Goal: Task Accomplishment & Management: Complete application form

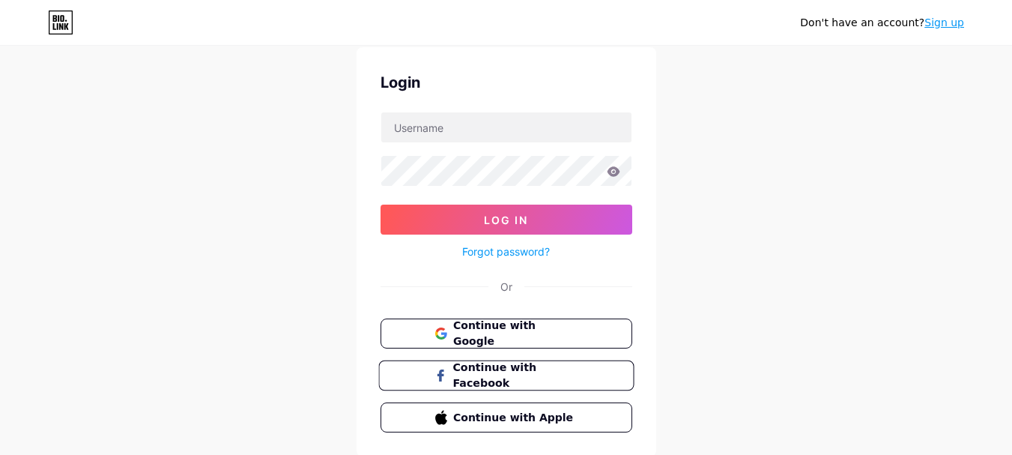
scroll to position [75, 0]
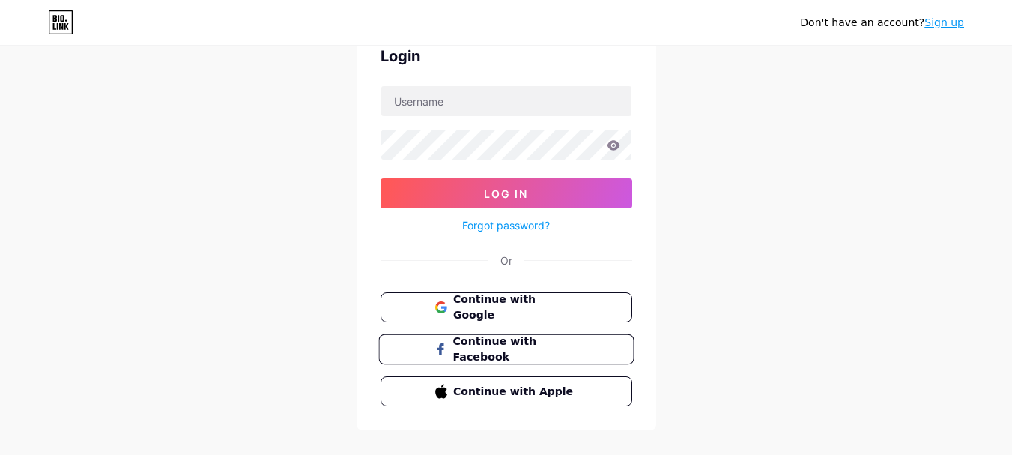
click at [574, 354] on span "Continue with Facebook" at bounding box center [514, 349] width 125 height 32
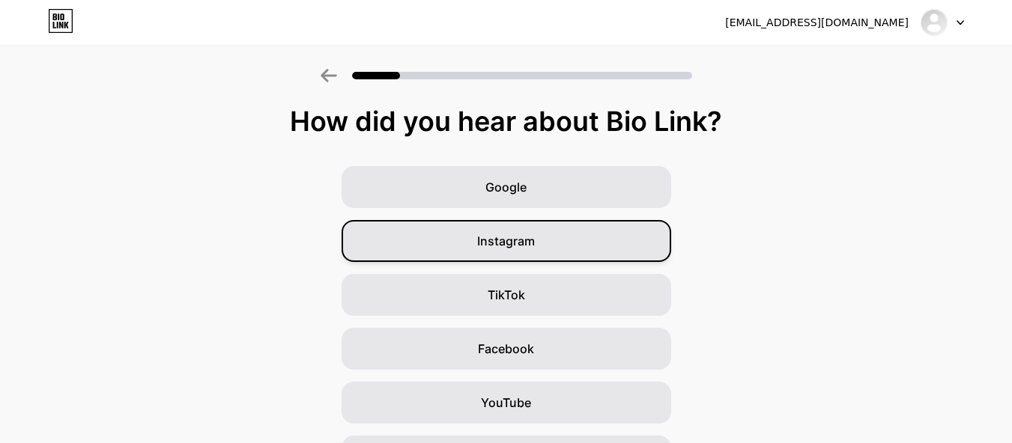
click at [609, 240] on div "Instagram" at bounding box center [505, 241] width 329 height 42
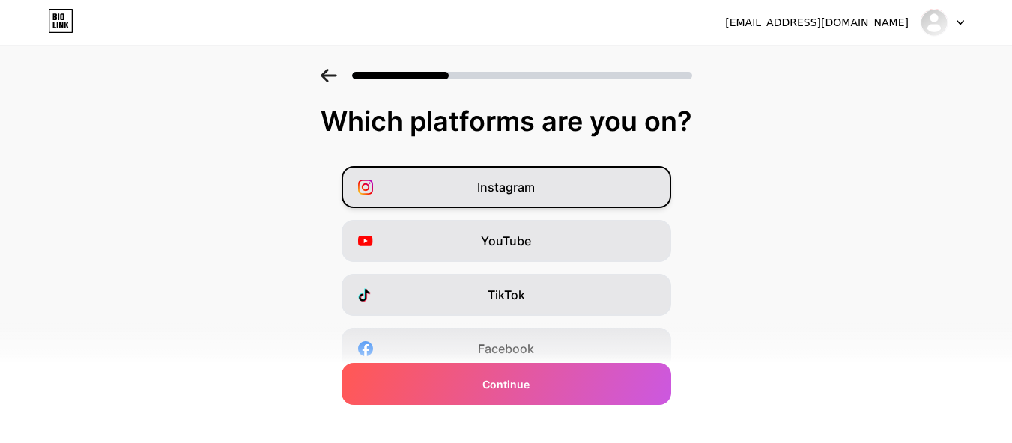
click at [567, 198] on div "Instagram" at bounding box center [505, 187] width 329 height 42
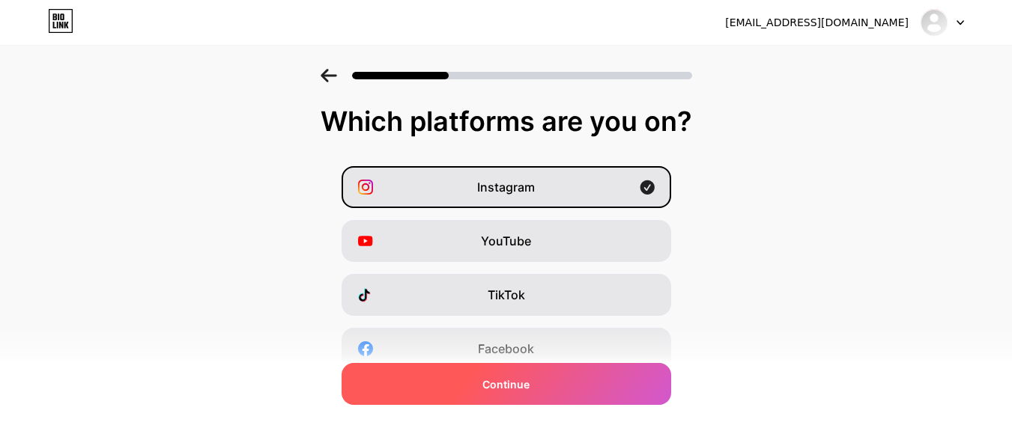
click at [581, 375] on div "Continue" at bounding box center [505, 384] width 329 height 42
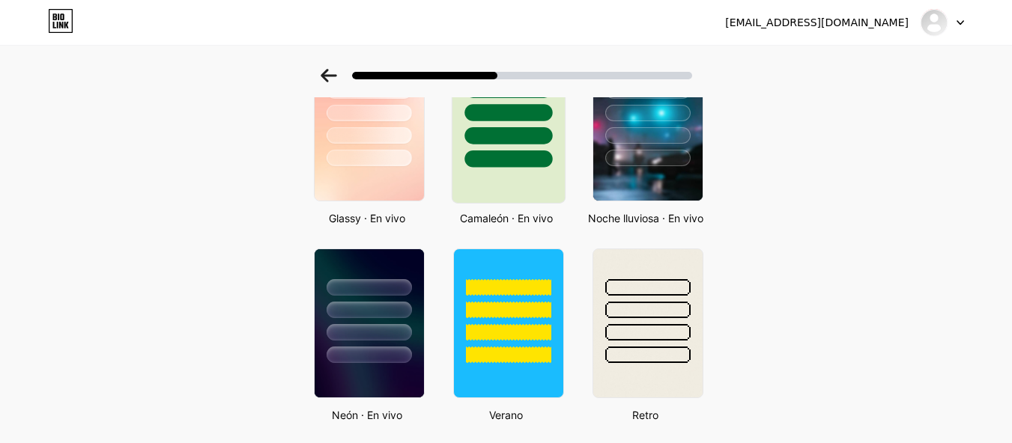
scroll to position [674, 0]
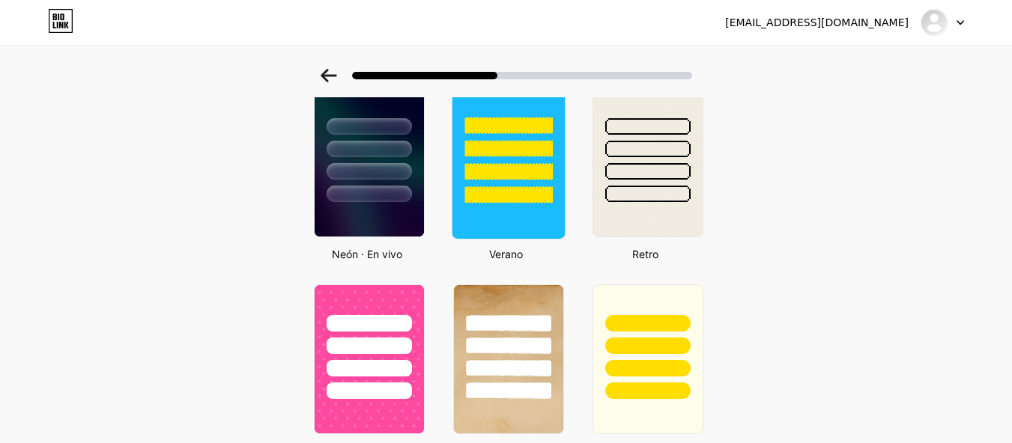
click at [541, 237] on div at bounding box center [508, 162] width 114 height 154
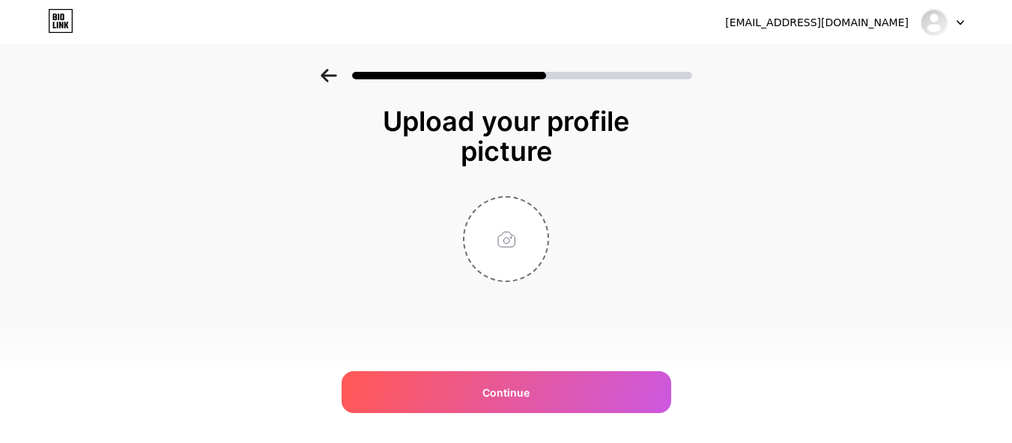
scroll to position [0, 0]
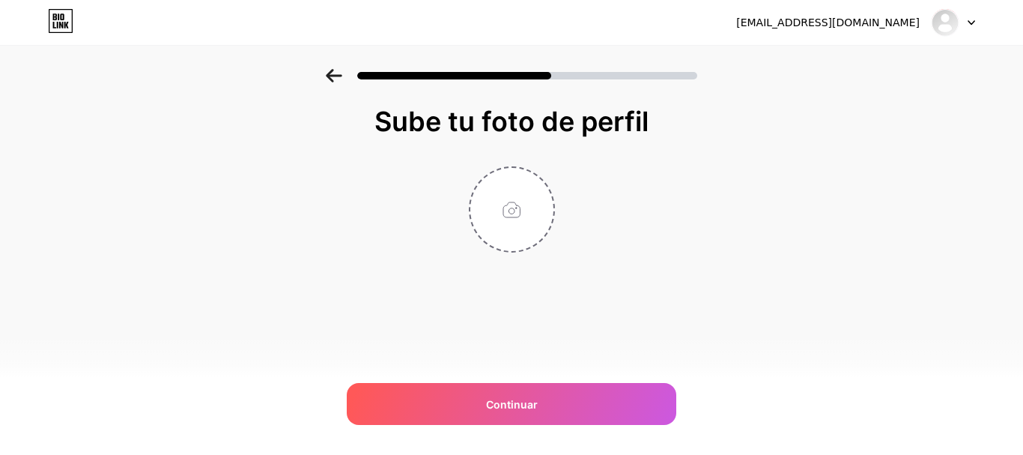
click at [339, 76] on icon at bounding box center [334, 75] width 16 height 13
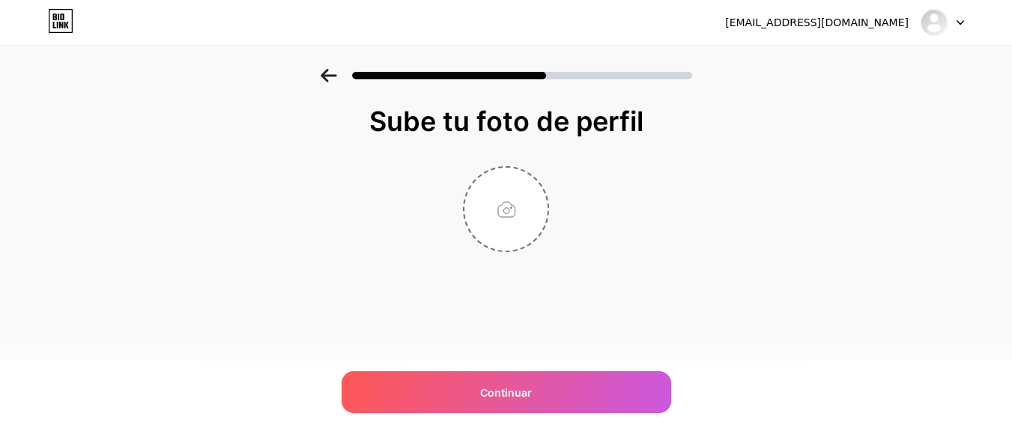
click at [336, 76] on icon at bounding box center [328, 75] width 16 height 13
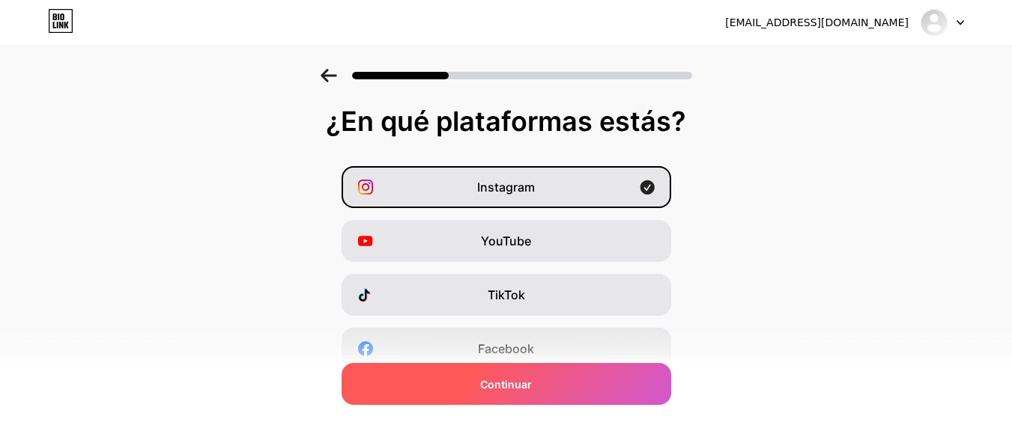
click at [556, 372] on div "Continuar" at bounding box center [505, 384] width 329 height 42
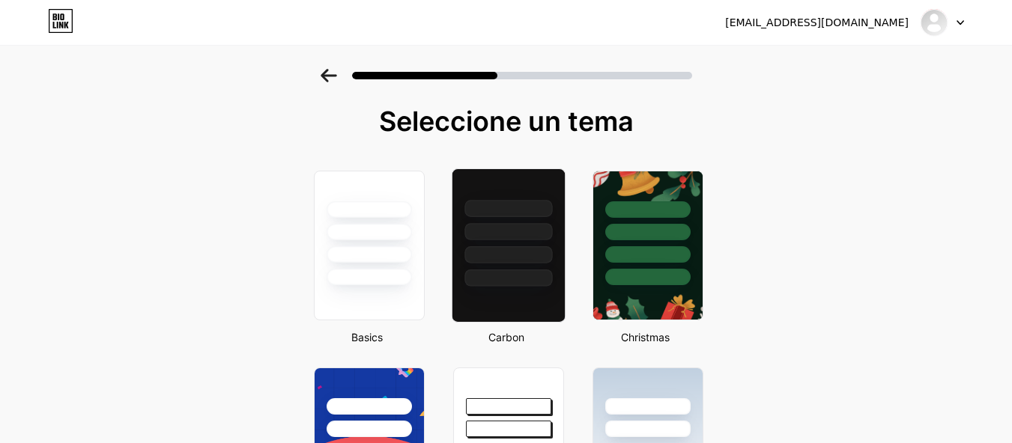
click at [512, 249] on div at bounding box center [508, 254] width 88 height 17
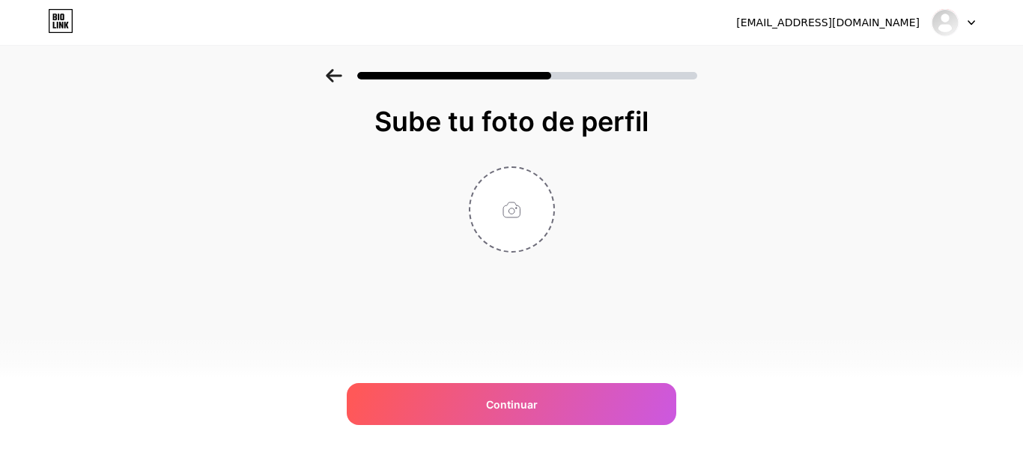
click at [381, 244] on div at bounding box center [512, 209] width 300 height 86
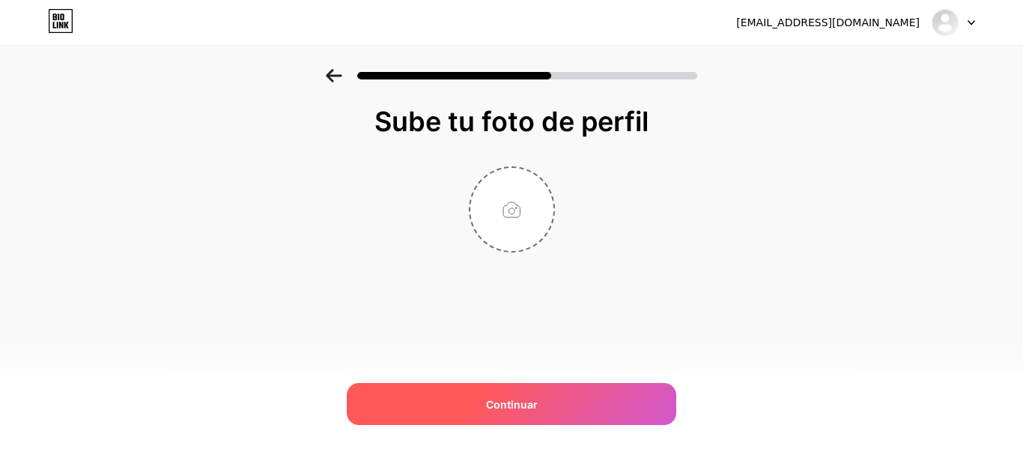
click at [574, 400] on div "Continuar" at bounding box center [511, 404] width 329 height 42
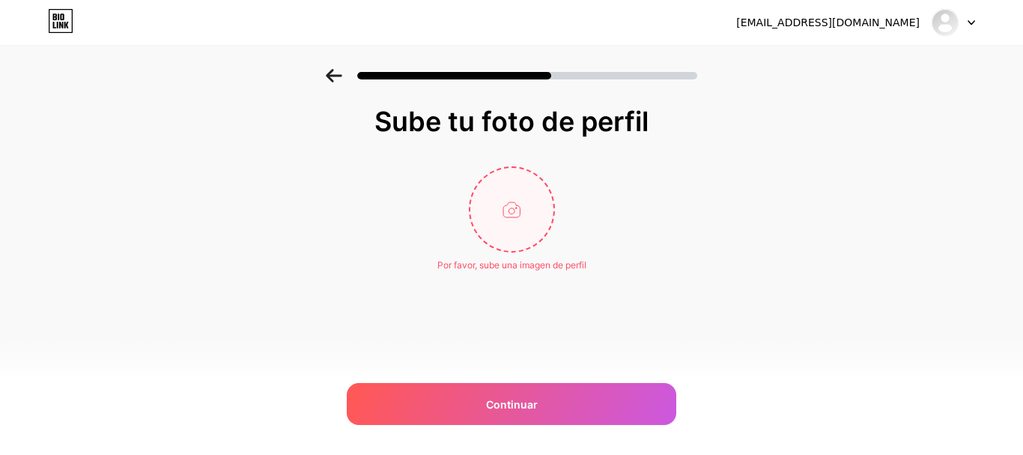
click at [499, 219] on input "file" at bounding box center [511, 209] width 83 height 83
click at [515, 219] on input "file" at bounding box center [511, 209] width 83 height 83
type input "C:\fakepath\469960567_18481788424040252_5152013393775560501_n.jpg"
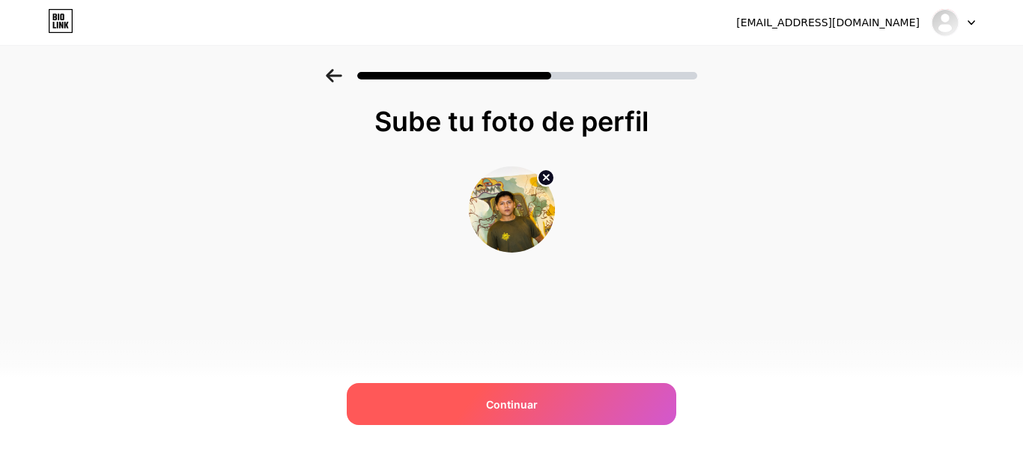
click at [560, 393] on div "Continuar" at bounding box center [511, 404] width 329 height 42
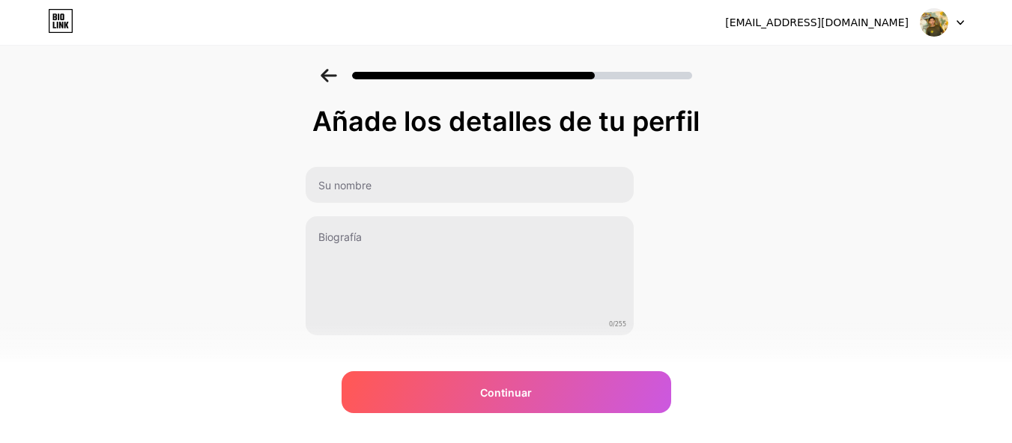
click at [437, 206] on div "0/255" at bounding box center [469, 251] width 329 height 170
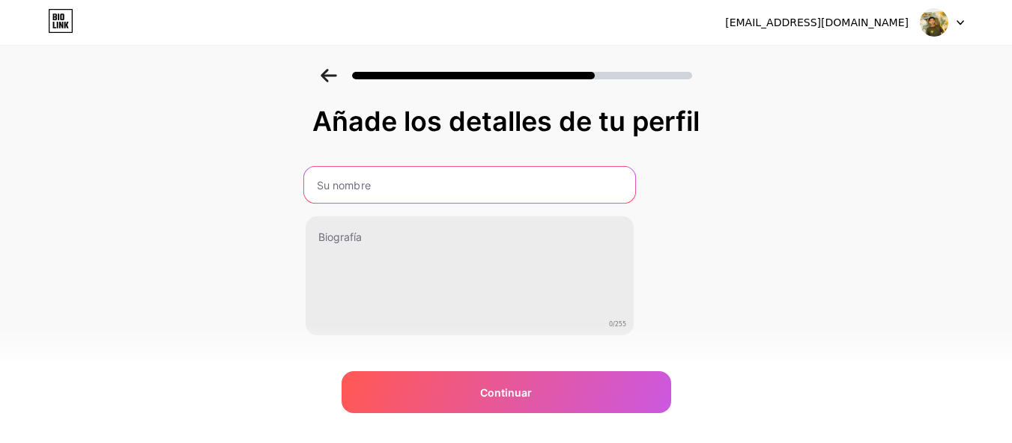
click at [446, 198] on input "text" at bounding box center [469, 185] width 331 height 36
type input "Bladimir"
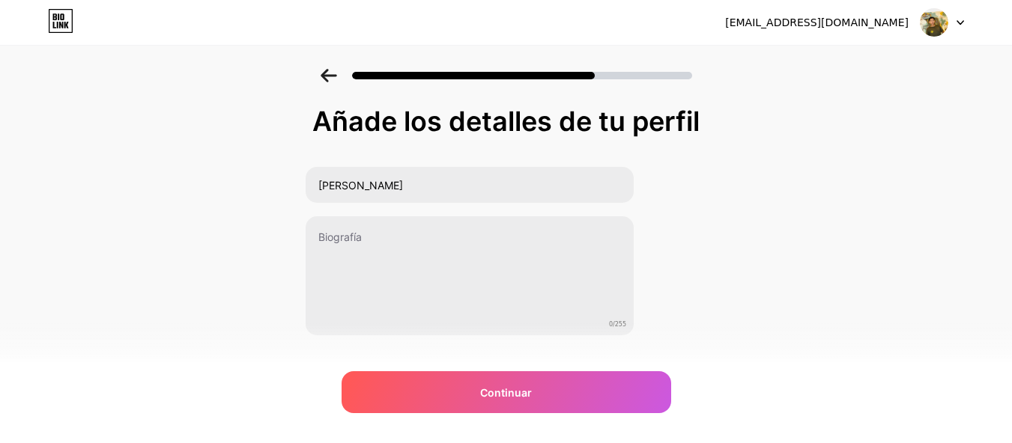
click at [865, 285] on div "Añade los detalles de tu perfil Bladimir 0/255 Continuar Error" at bounding box center [506, 240] width 1012 height 342
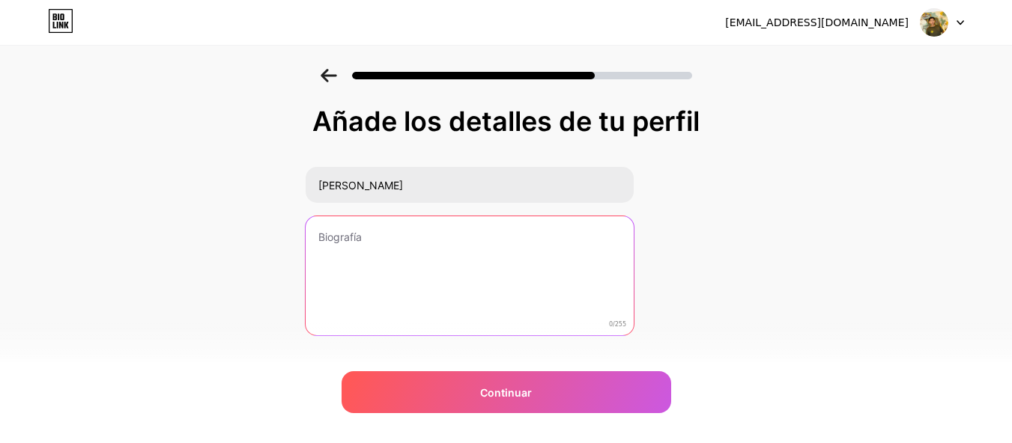
click at [422, 245] on textarea at bounding box center [470, 276] width 328 height 121
type textarea "B"
type textarea "Artista escénico originario de Sarayaku"
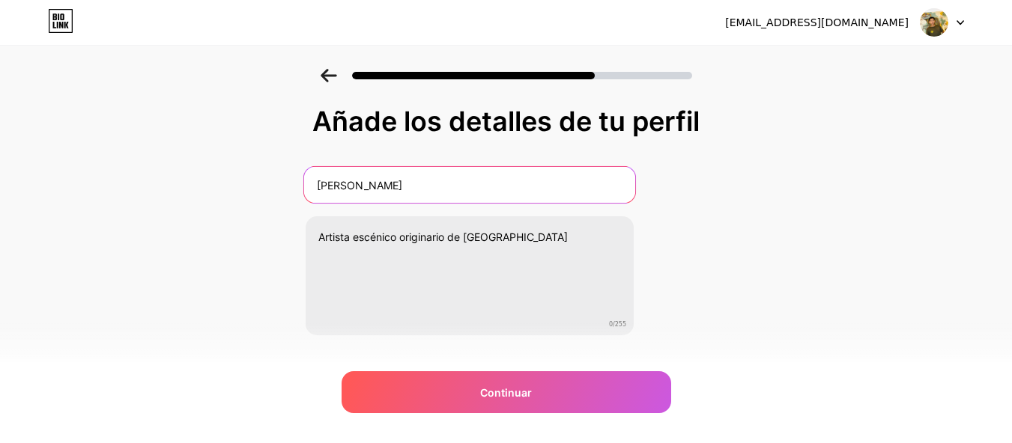
click at [487, 182] on input "Bladimir" at bounding box center [469, 185] width 331 height 36
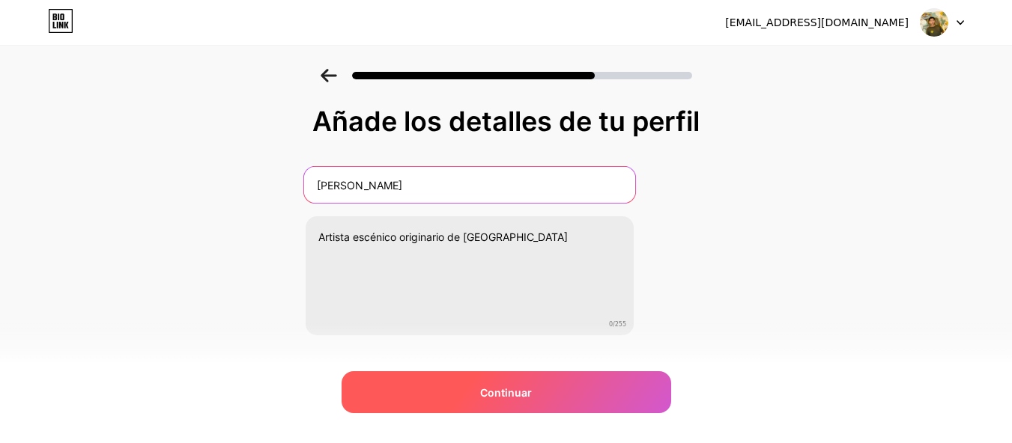
type input "Bladimir Malaver"
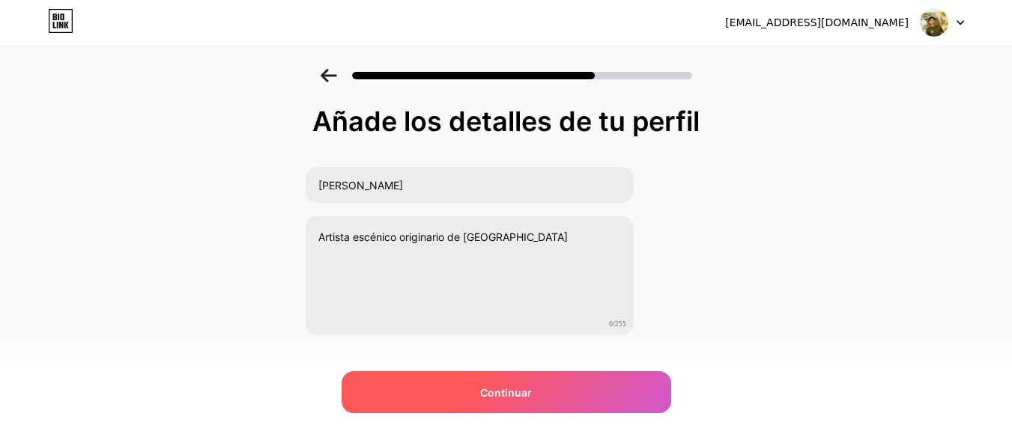
click at [566, 404] on div "Continuar" at bounding box center [505, 392] width 329 height 42
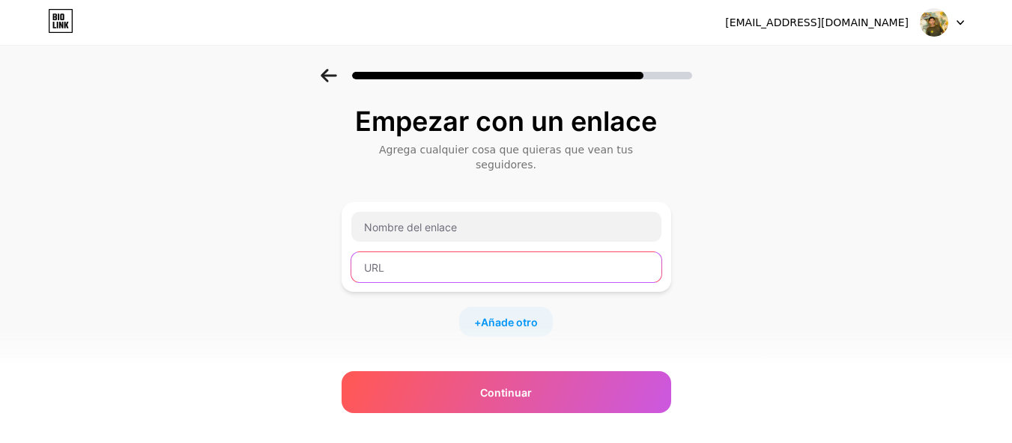
click at [458, 255] on input "text" at bounding box center [506, 267] width 310 height 30
paste input "https://www.instagram.com/bladymikel/"
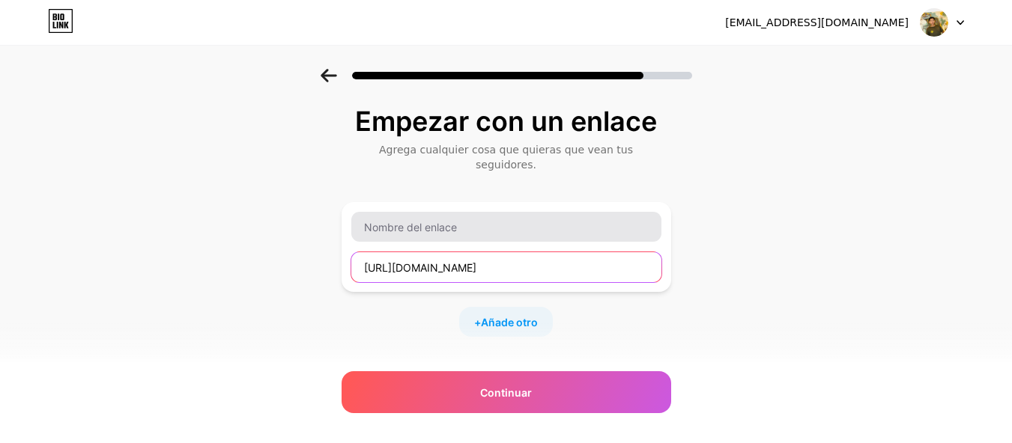
type input "https://www.instagram.com/bladymikel/"
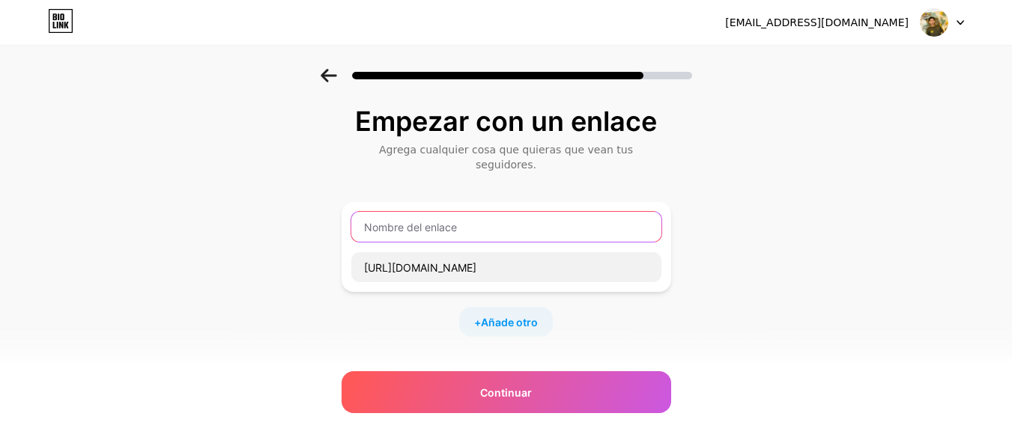
click at [442, 225] on input "text" at bounding box center [506, 227] width 310 height 30
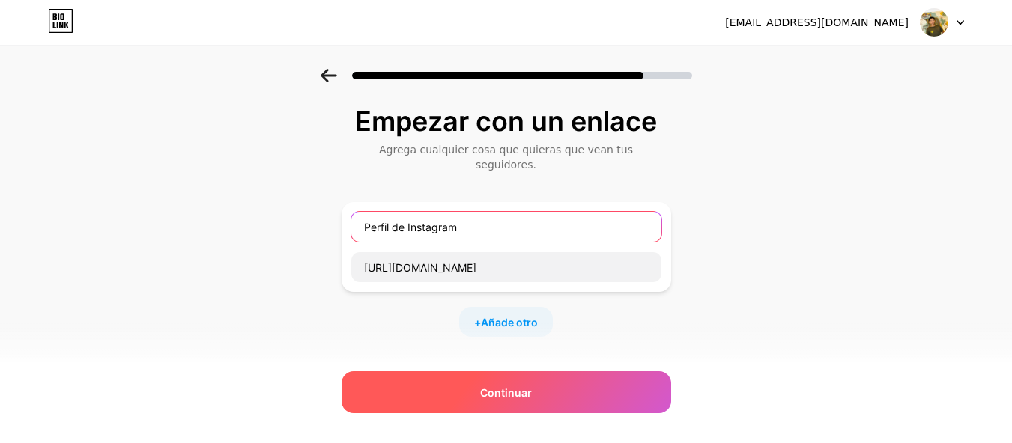
type input "Perfil de Instagram"
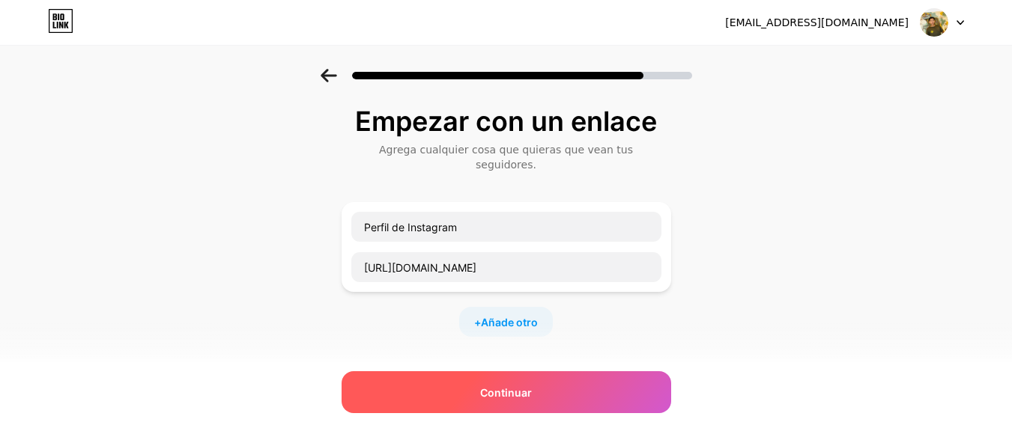
click at [645, 381] on div "Continuar" at bounding box center [505, 392] width 329 height 42
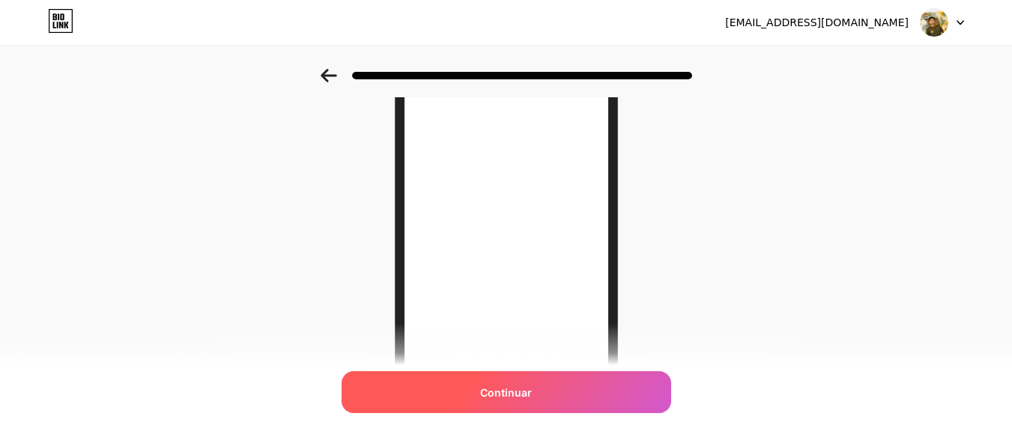
scroll to position [75, 0]
click at [541, 398] on div "Continuar" at bounding box center [505, 392] width 329 height 42
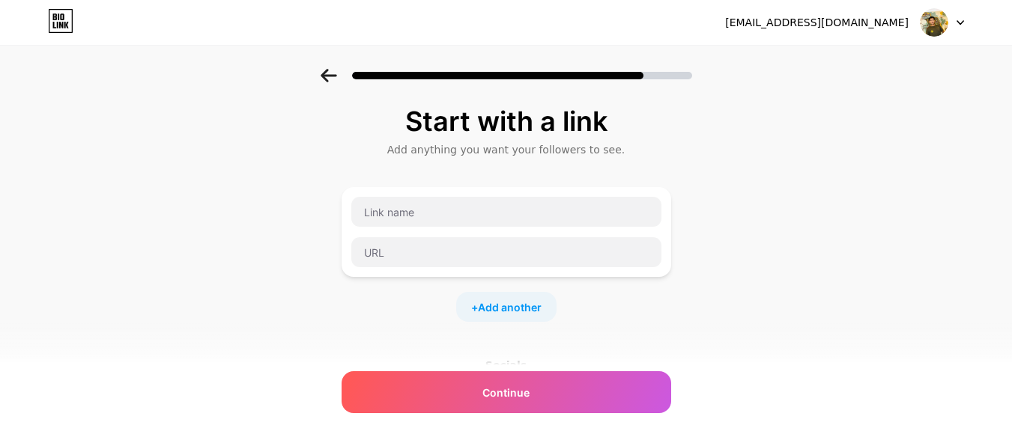
drag, startPoint x: 859, startPoint y: 151, endPoint x: 695, endPoint y: 57, distance: 189.2
drag, startPoint x: 695, startPoint y: 57, endPoint x: 960, endPoint y: 29, distance: 266.5
click at [960, 29] on div at bounding box center [941, 22] width 43 height 27
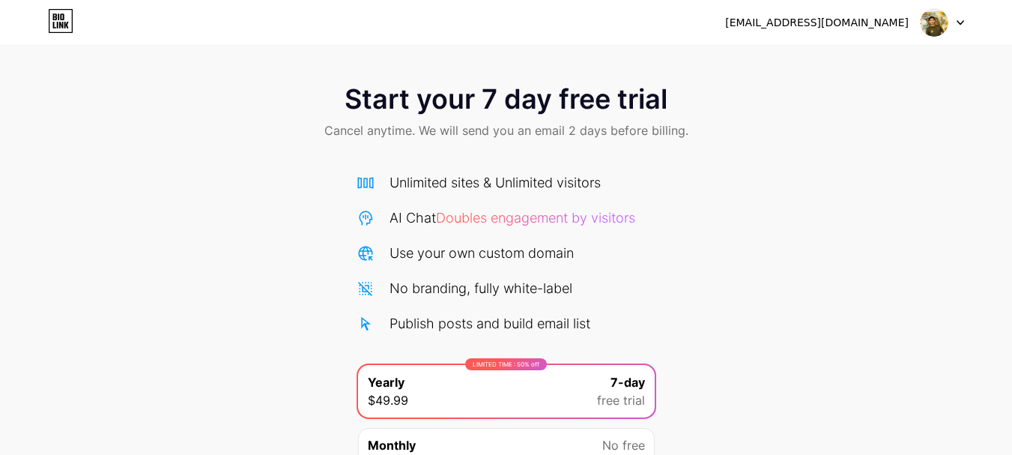
click at [809, 91] on div "Start your 7 day free trial Cancel anytime. We will send you an email 2 days be…" at bounding box center [506, 113] width 1012 height 88
click at [66, 34] on link at bounding box center [60, 22] width 25 height 27
click at [411, 103] on span "Start your 7 day free trial" at bounding box center [505, 99] width 323 height 30
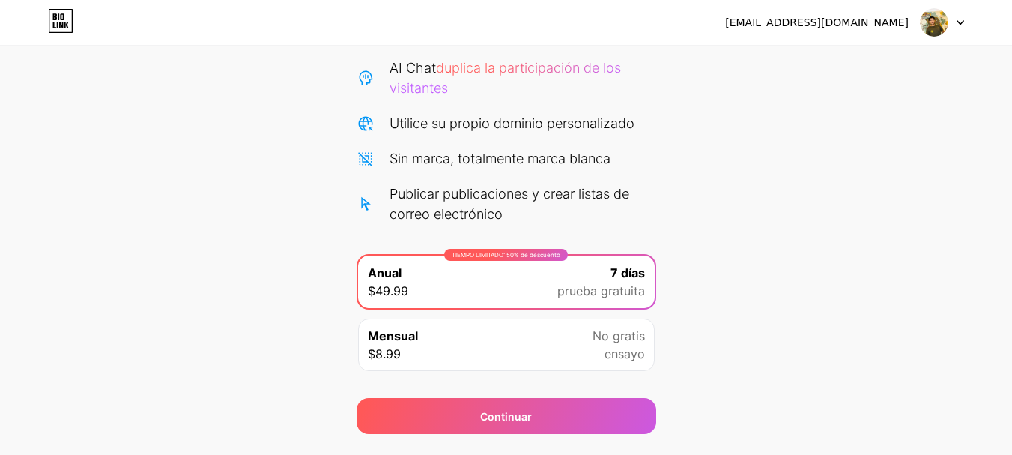
scroll to position [189, 0]
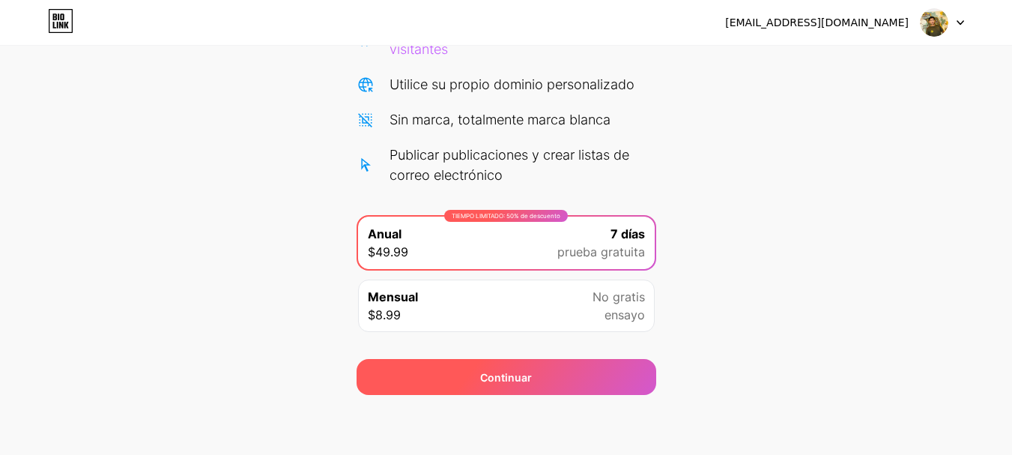
click at [561, 366] on div "Continuar" at bounding box center [506, 377] width 300 height 36
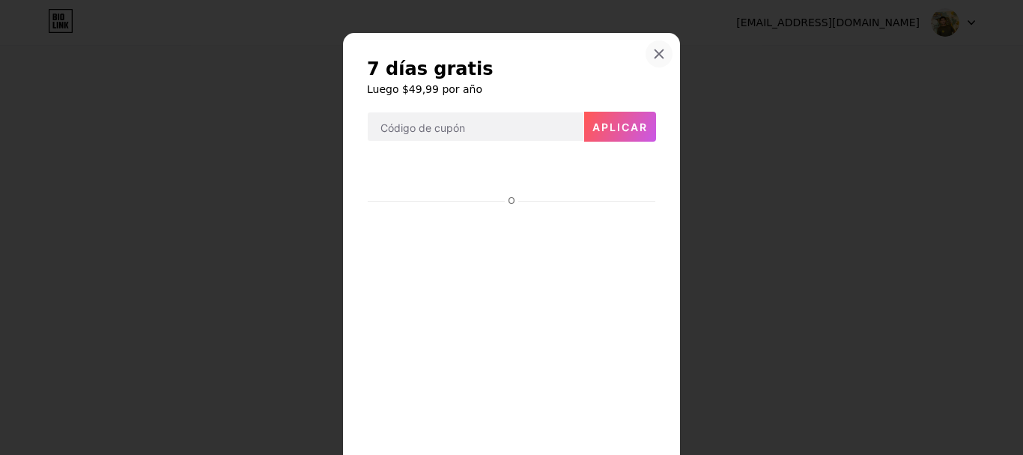
click at [657, 49] on icon at bounding box center [659, 54] width 12 height 12
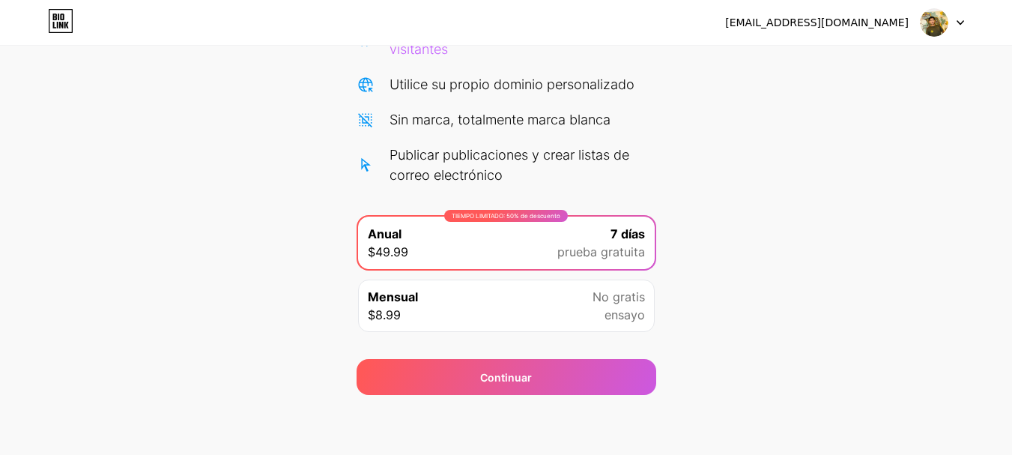
scroll to position [0, 0]
